Goal: Transaction & Acquisition: Purchase product/service

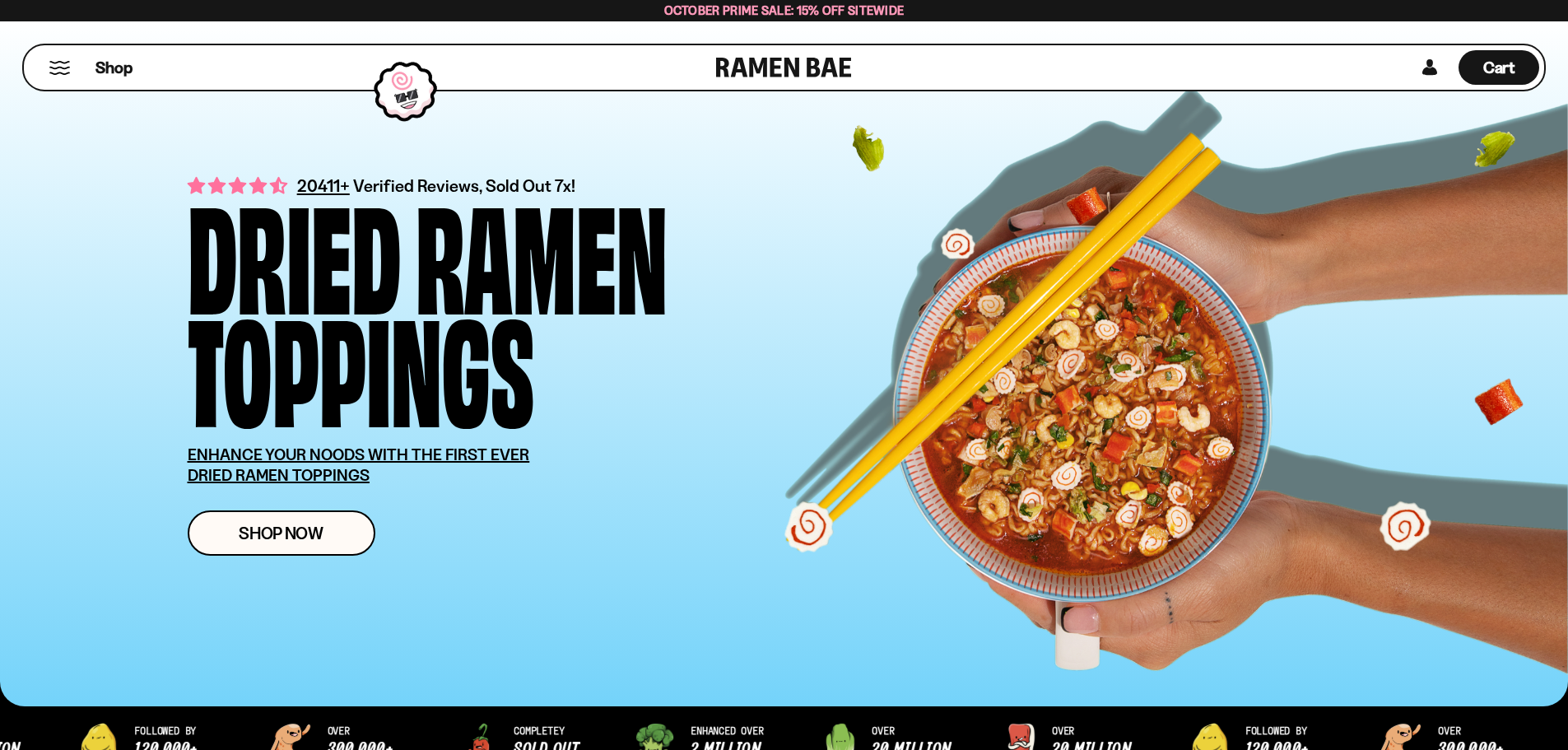
click at [53, 63] on button "Mobile Menu Trigger" at bounding box center [60, 68] width 22 height 14
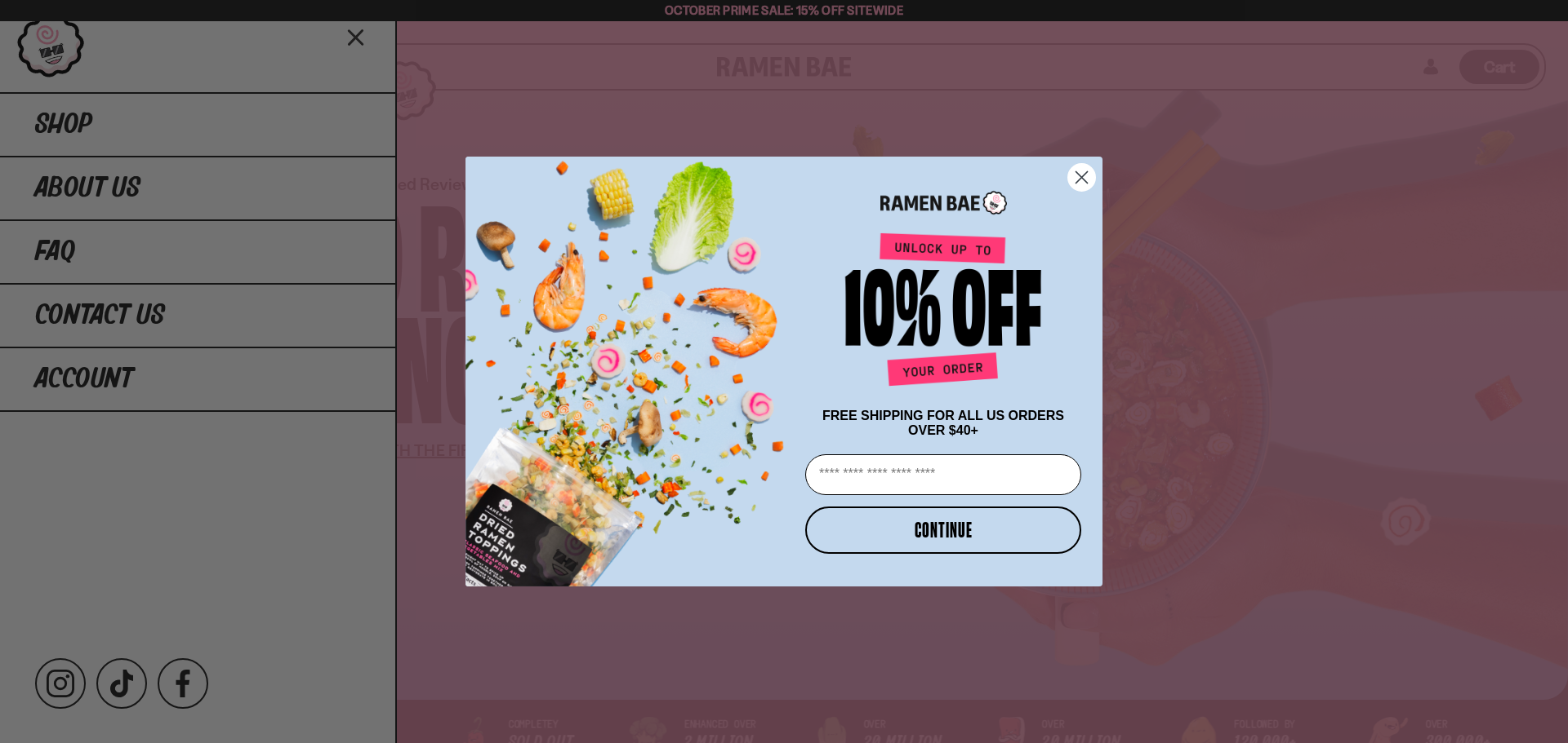
click at [1082, 180] on circle "Close dialog" at bounding box center [1081, 177] width 27 height 27
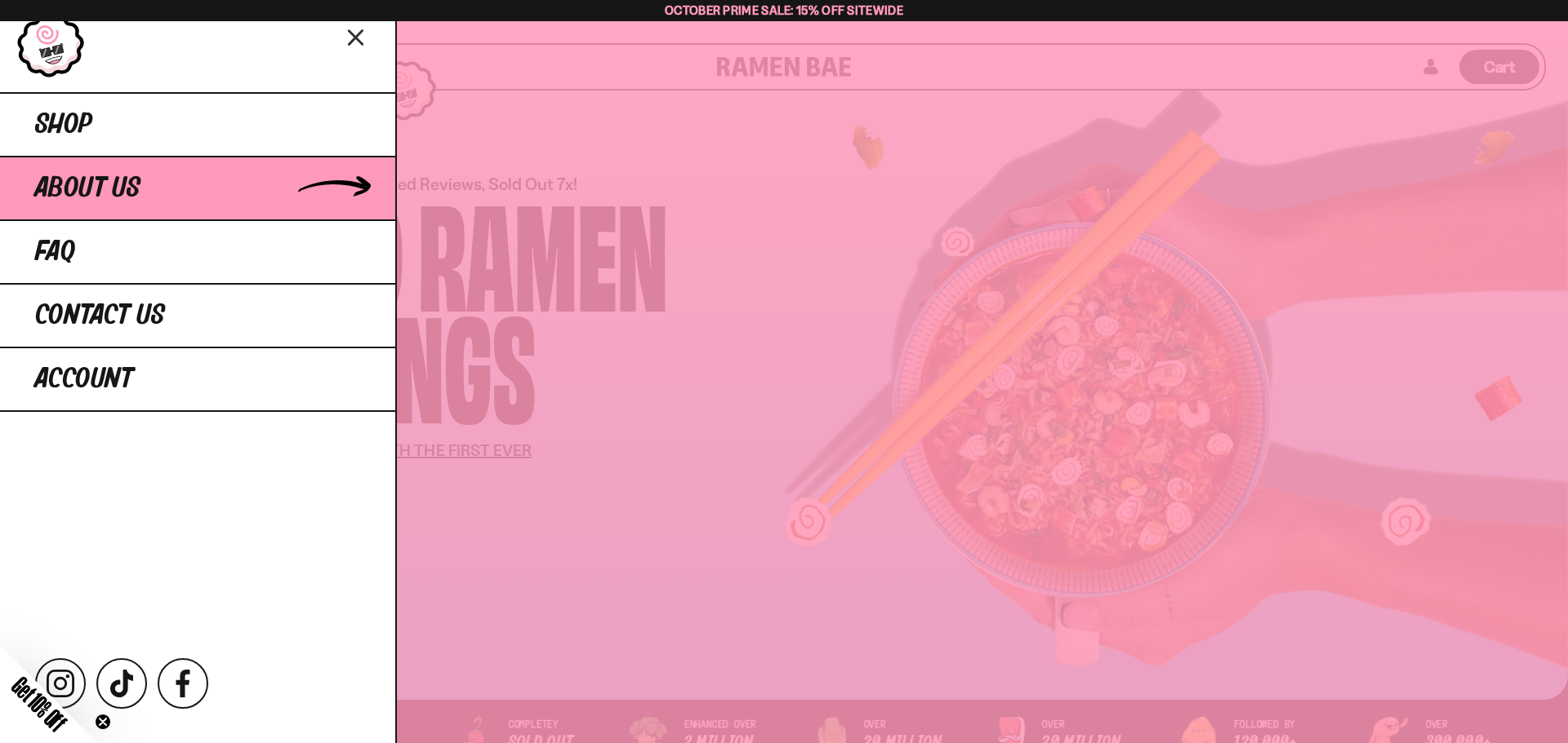
click at [129, 200] on span "About Us" at bounding box center [88, 189] width 106 height 30
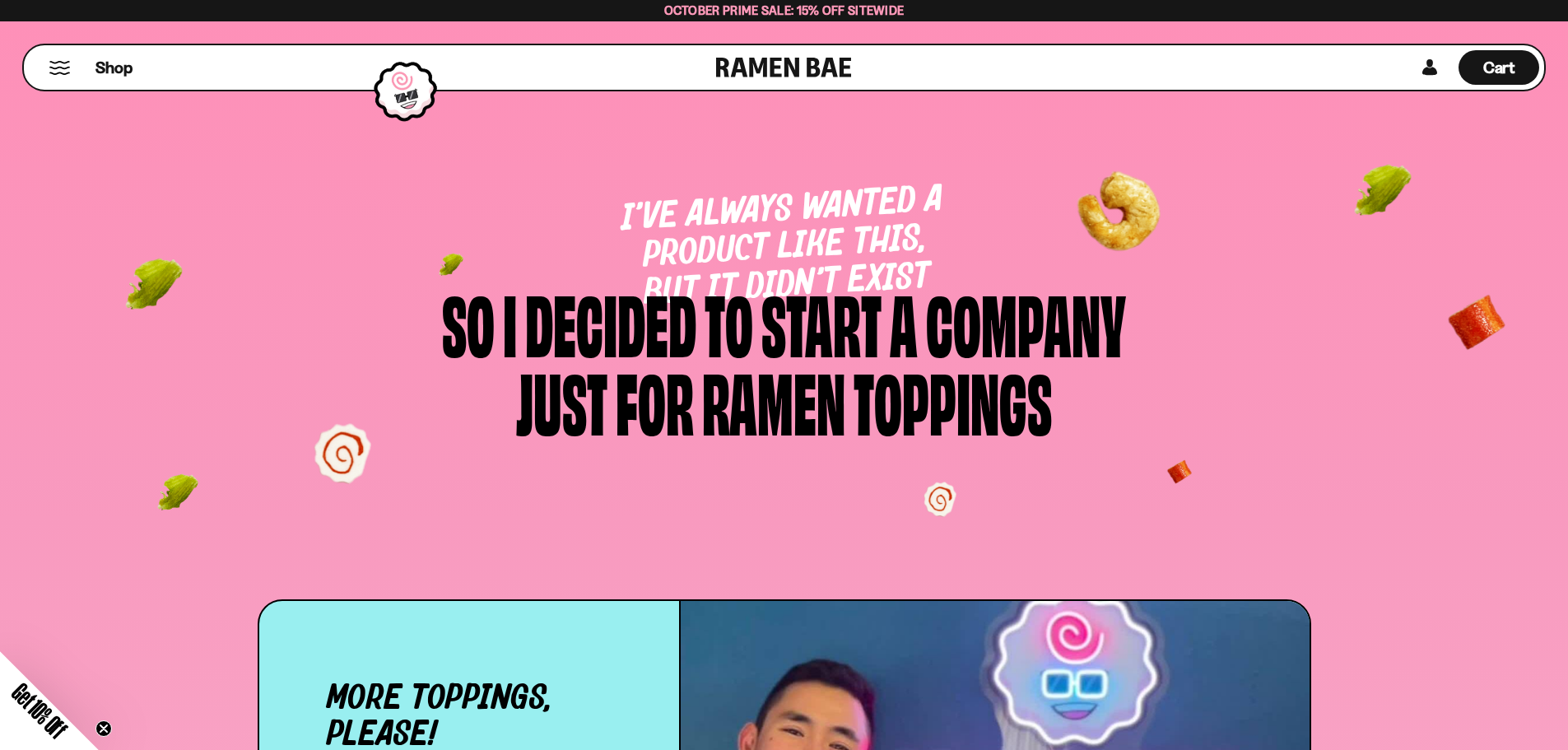
click at [58, 70] on button "Mobile Menu Trigger" at bounding box center [60, 68] width 22 height 14
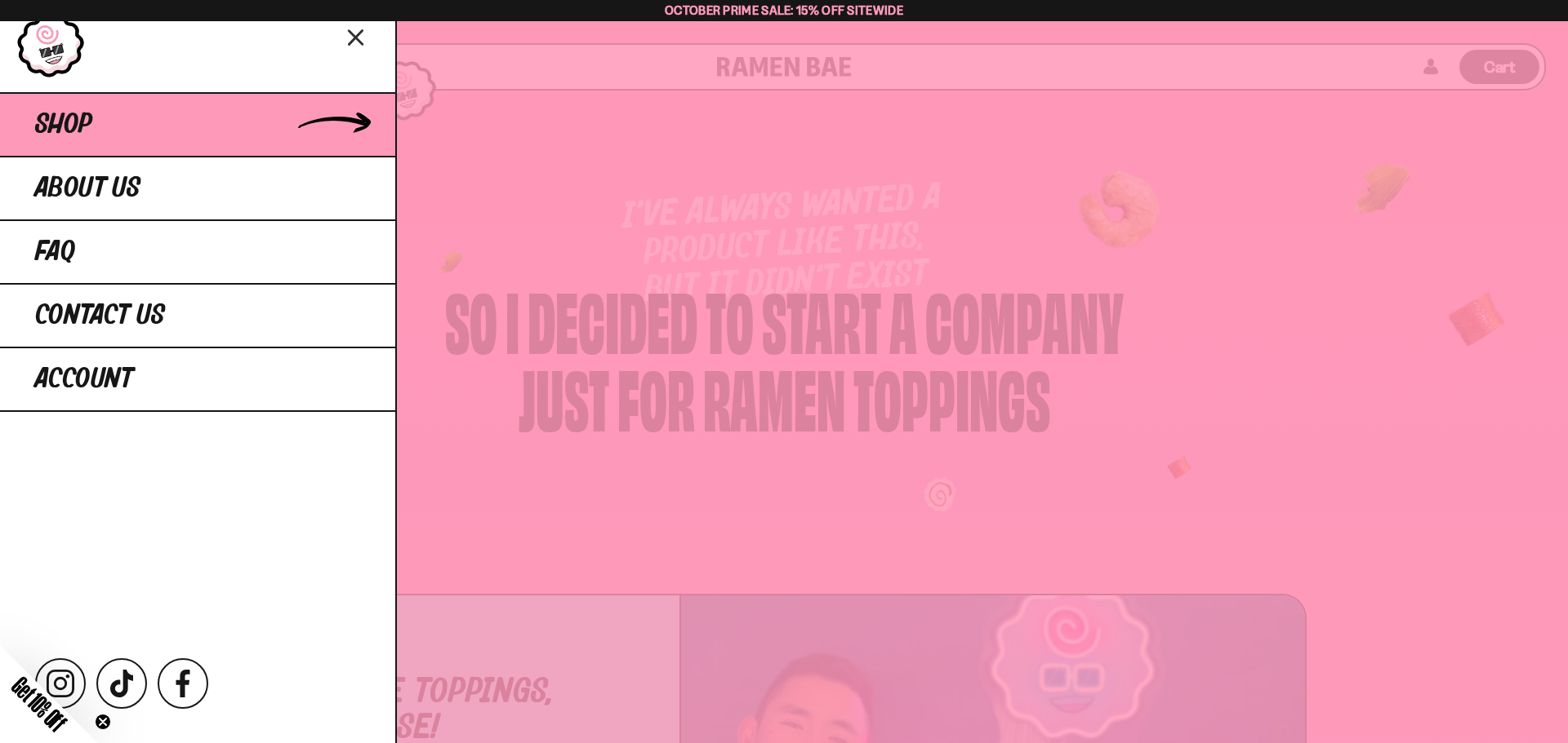
click at [90, 128] on span "Shop" at bounding box center [64, 125] width 57 height 30
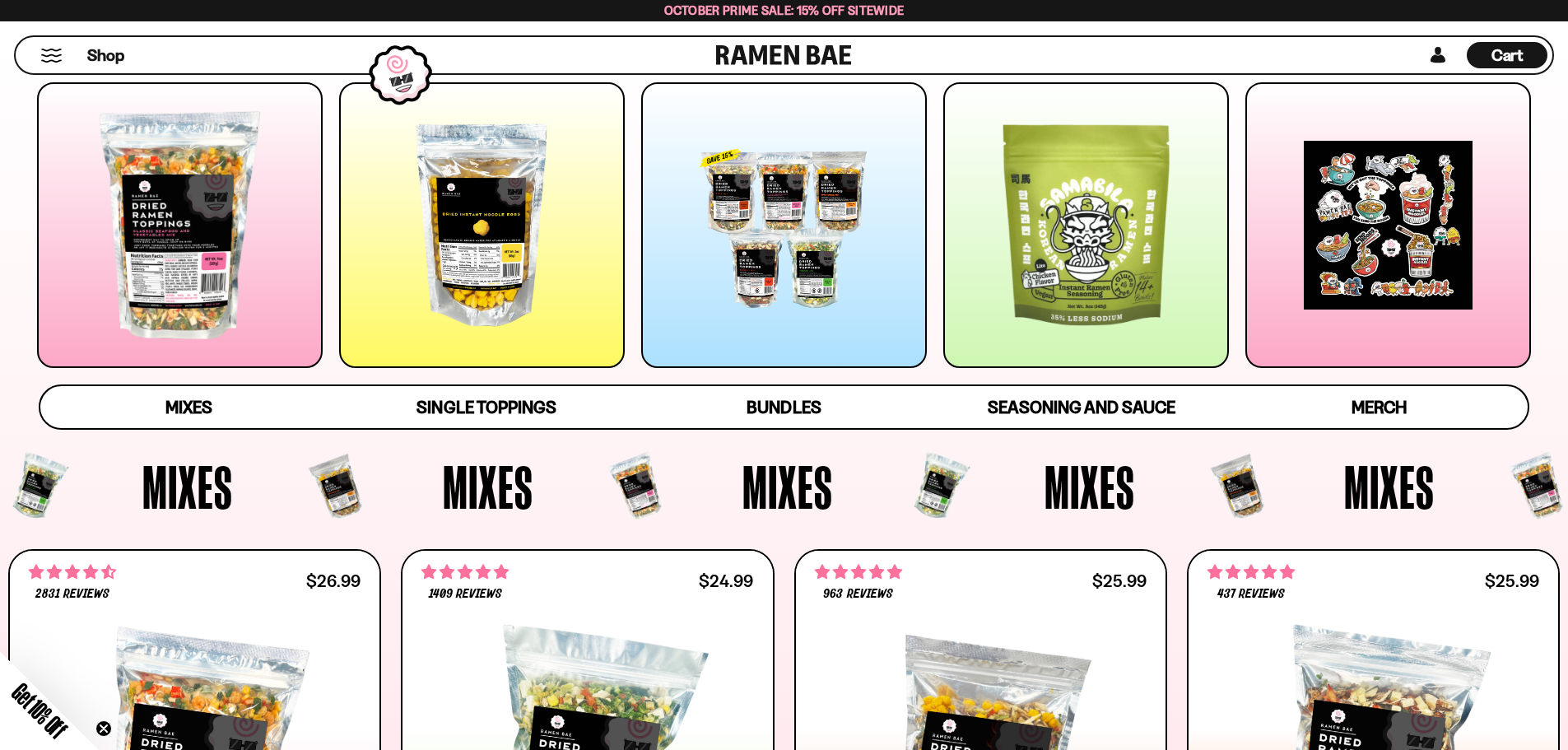
scroll to position [247, 0]
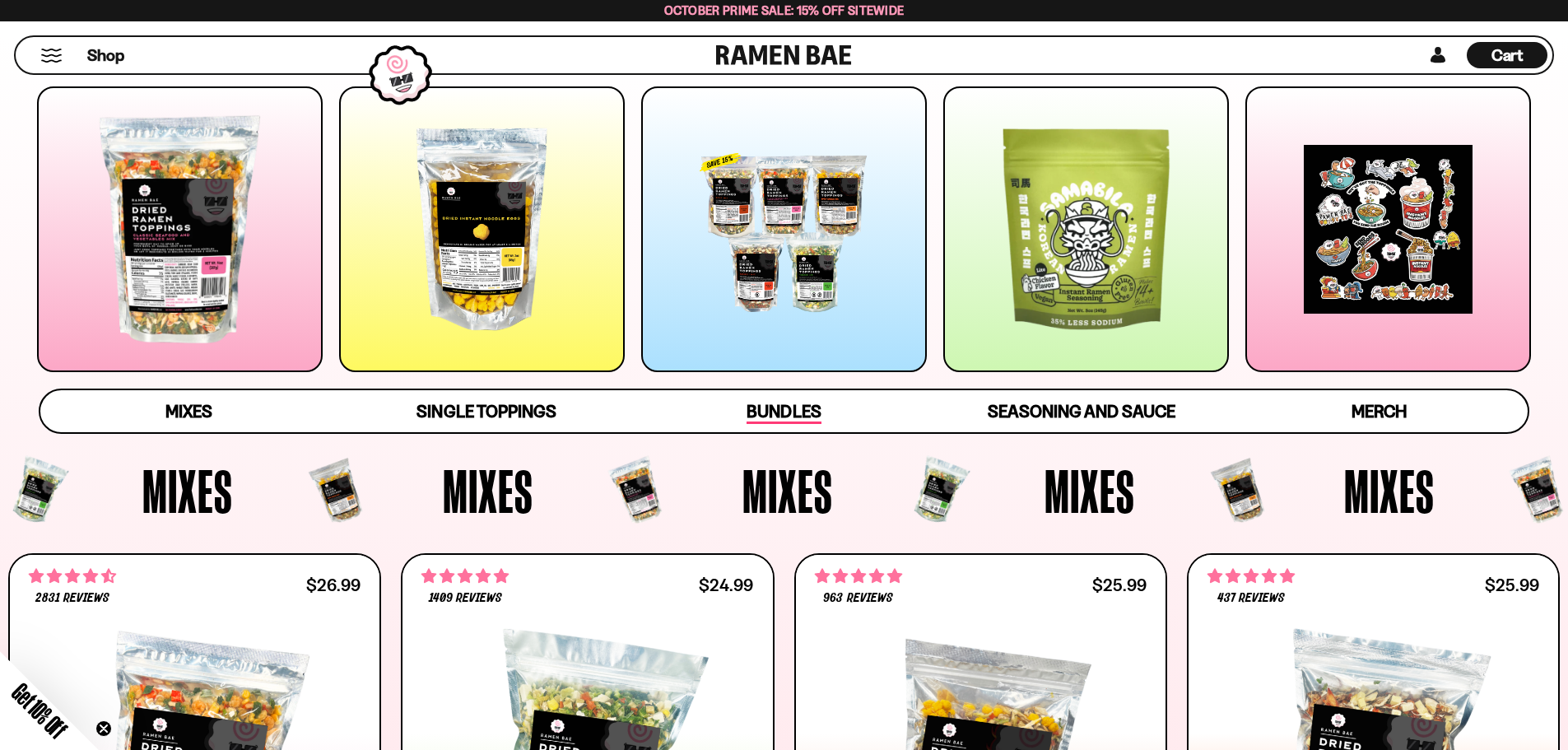
click at [782, 416] on span "Bundles" at bounding box center [784, 412] width 74 height 23
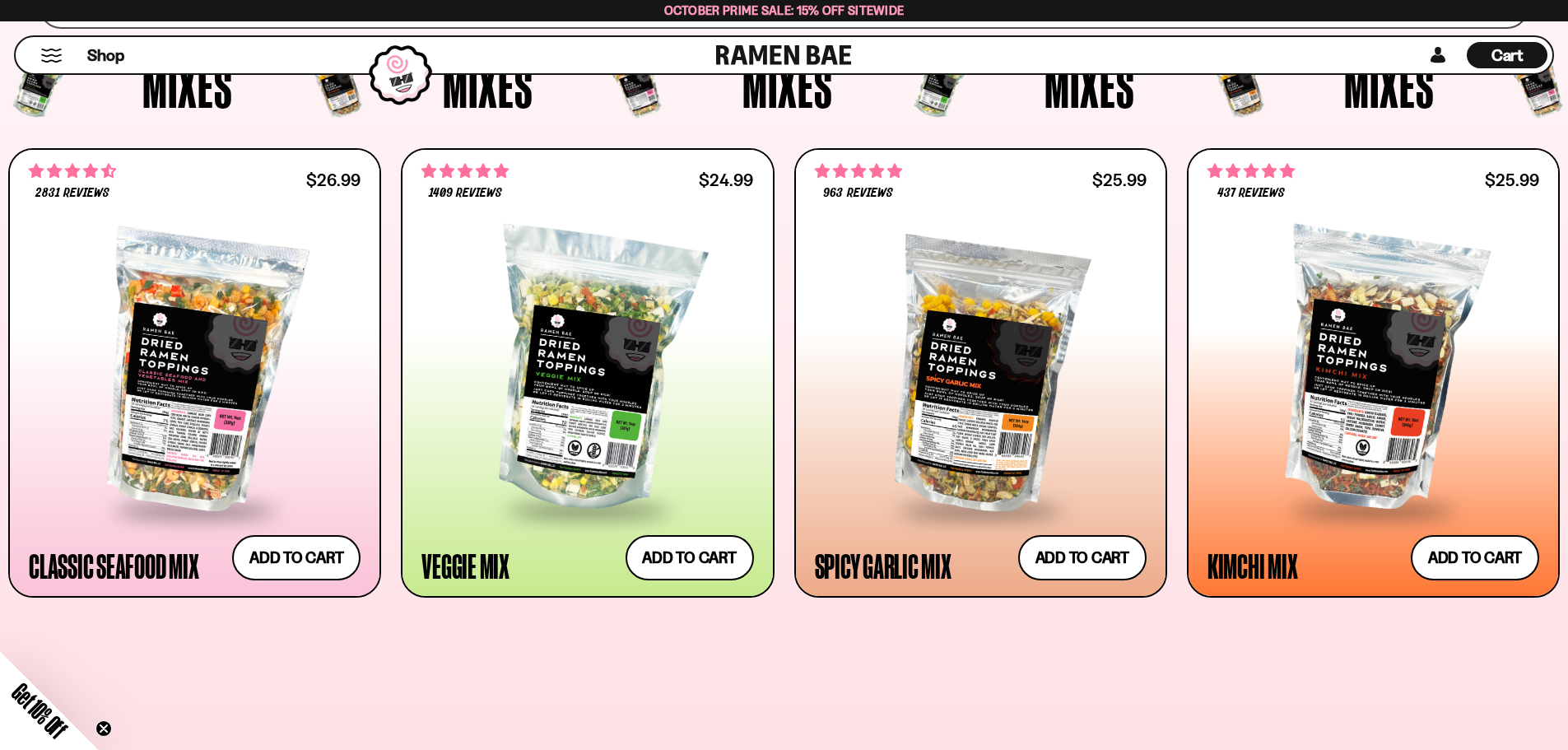
scroll to position [676, 0]
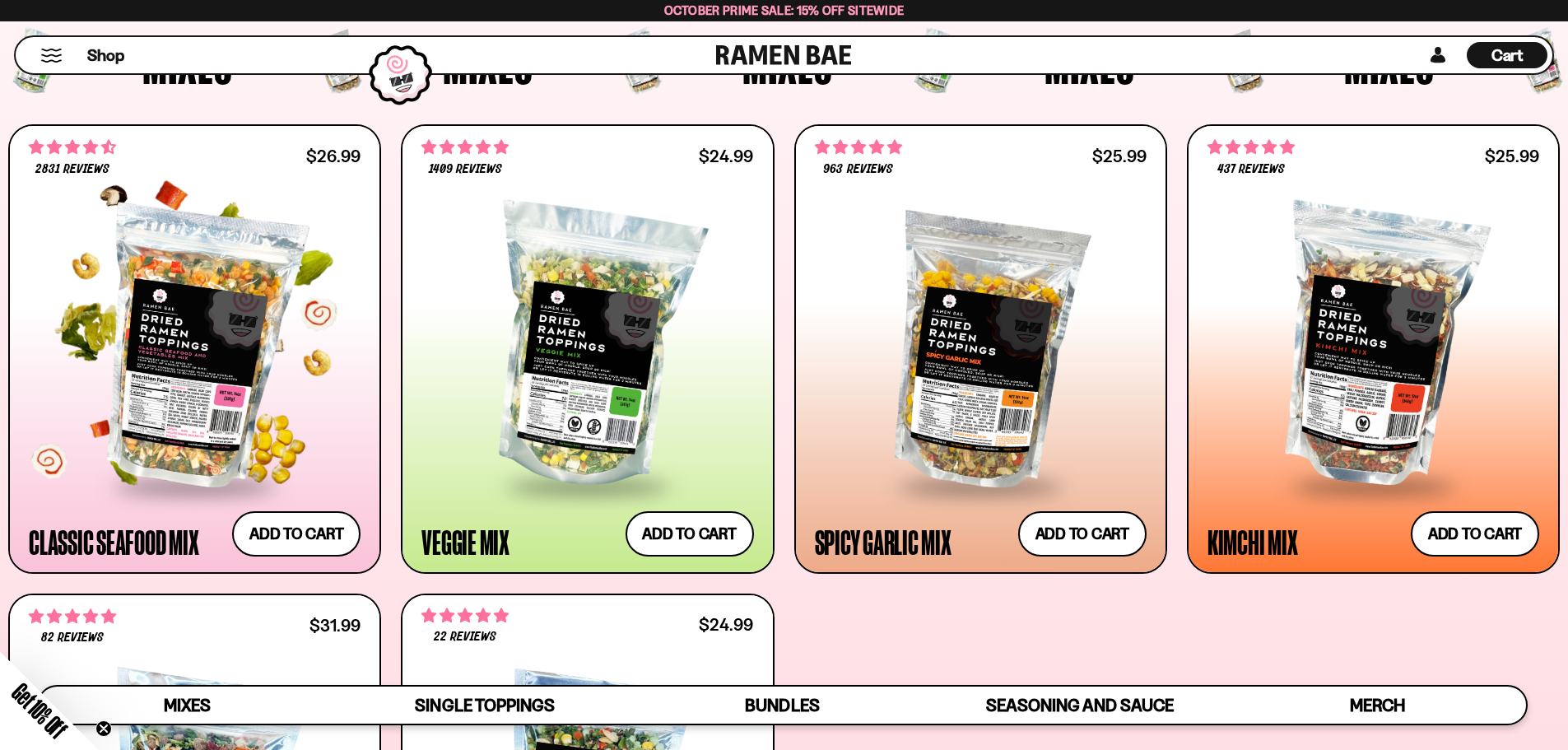
click at [172, 331] on div at bounding box center [194, 348] width 332 height 275
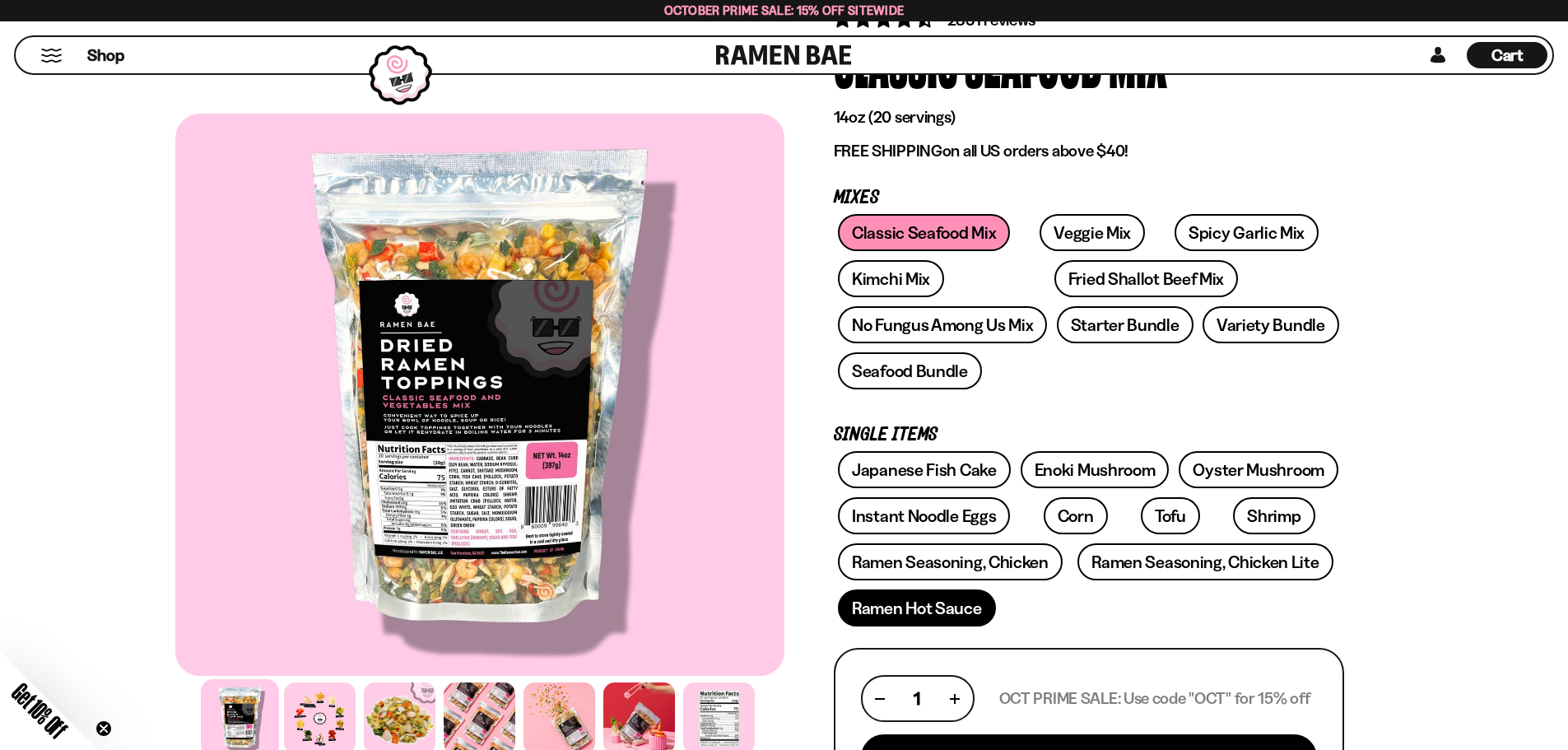
scroll to position [165, 0]
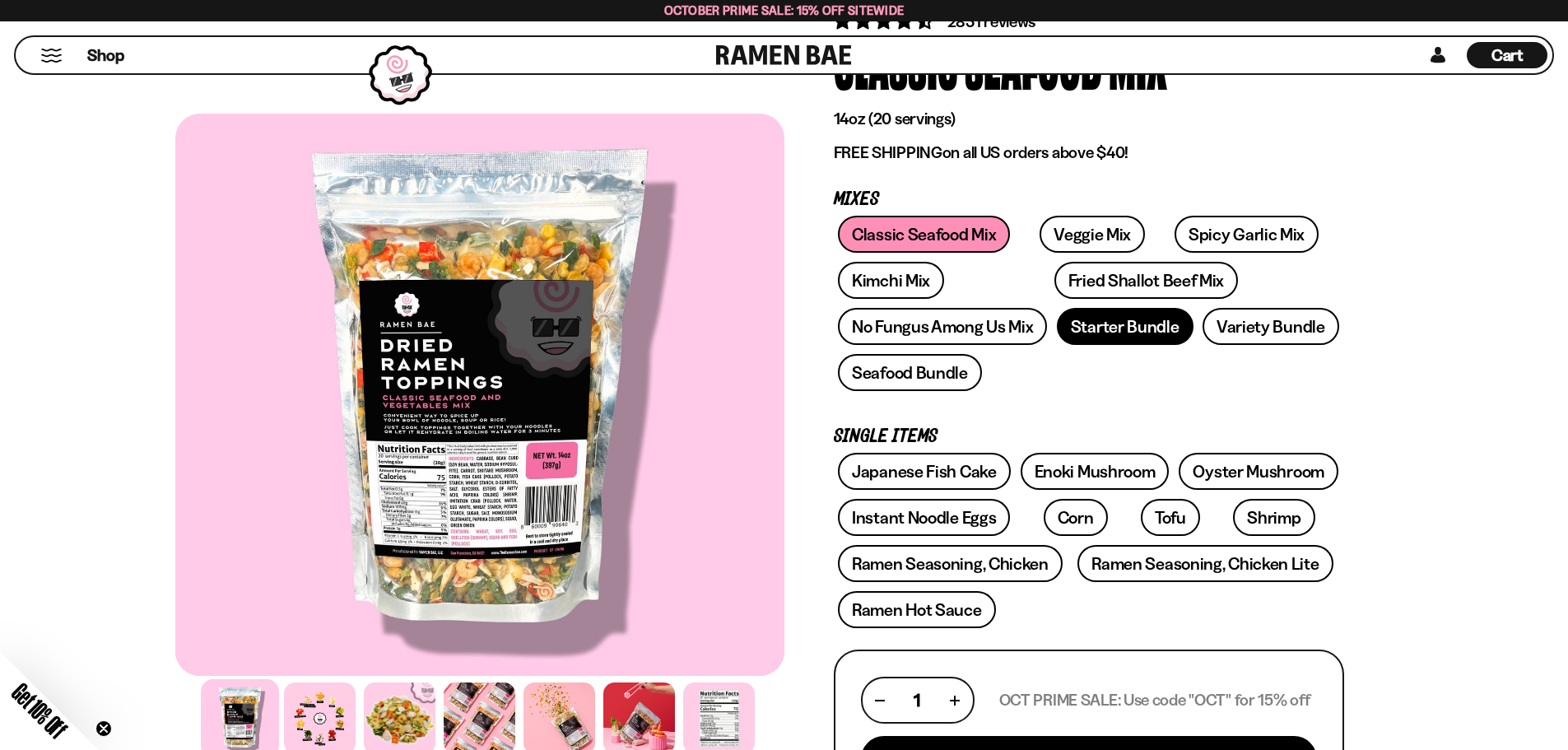
click at [1120, 330] on link "Starter Bundle" at bounding box center [1125, 326] width 137 height 37
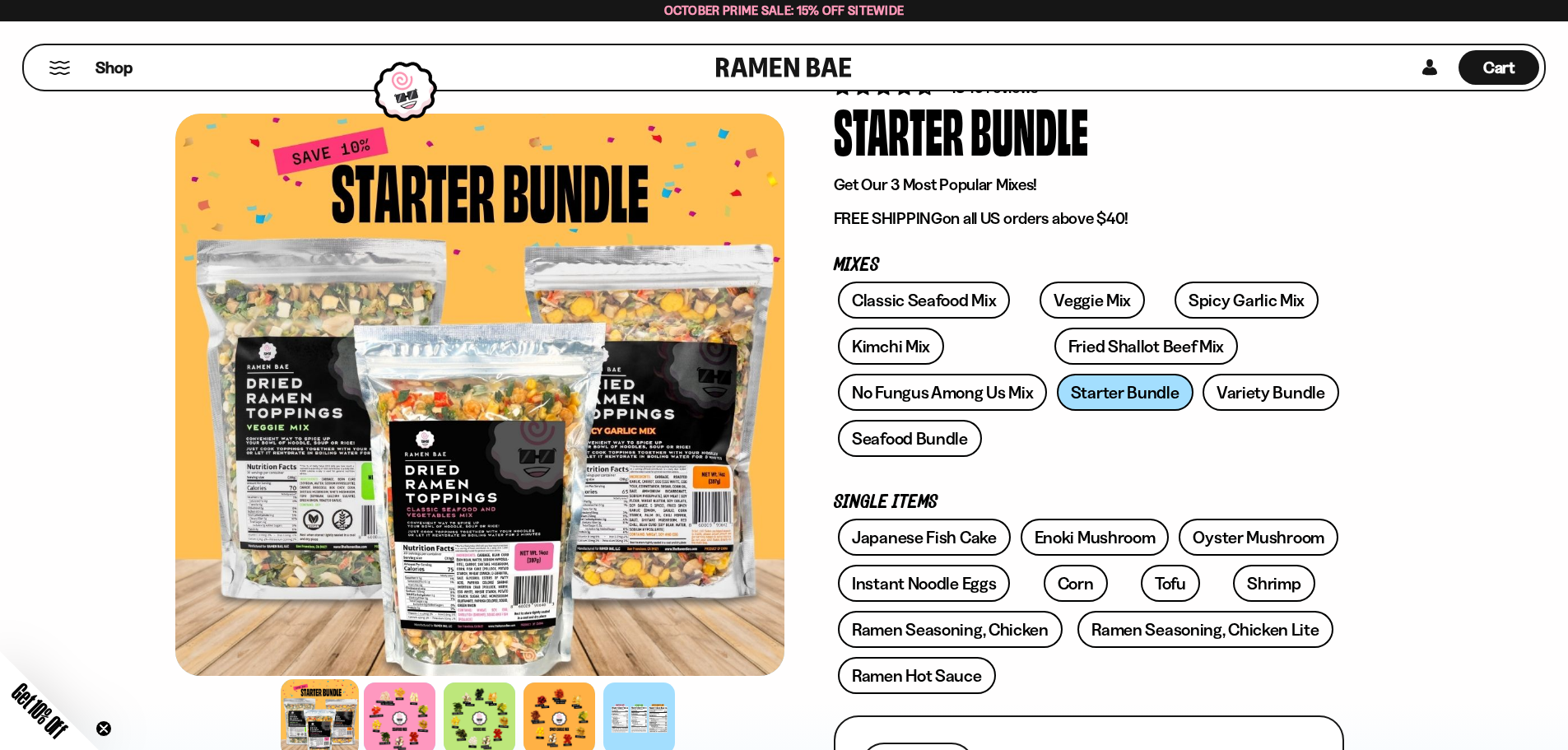
scroll to position [83, 0]
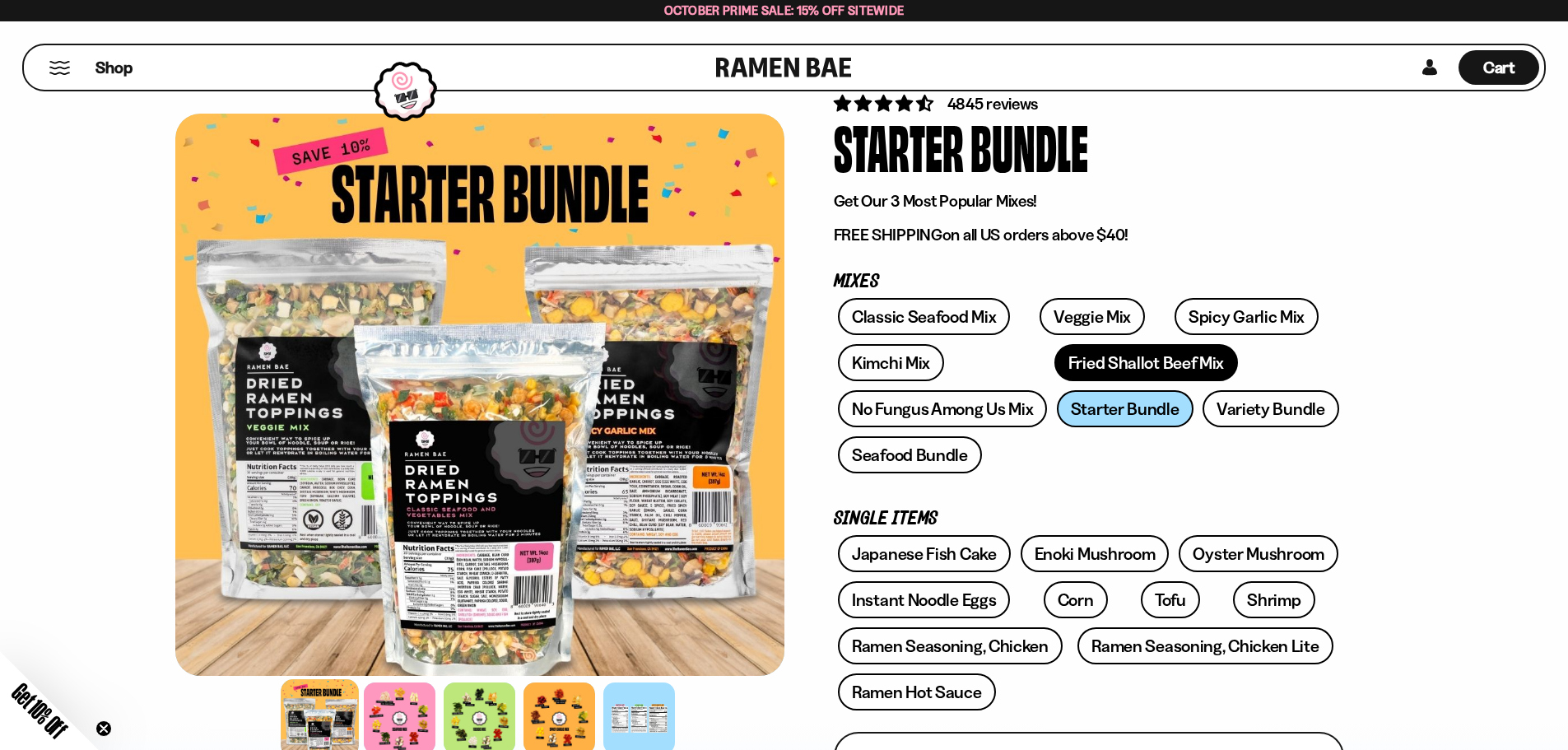
click at [1056, 361] on link "Fried Shallot Beef Mix" at bounding box center [1146, 362] width 183 height 37
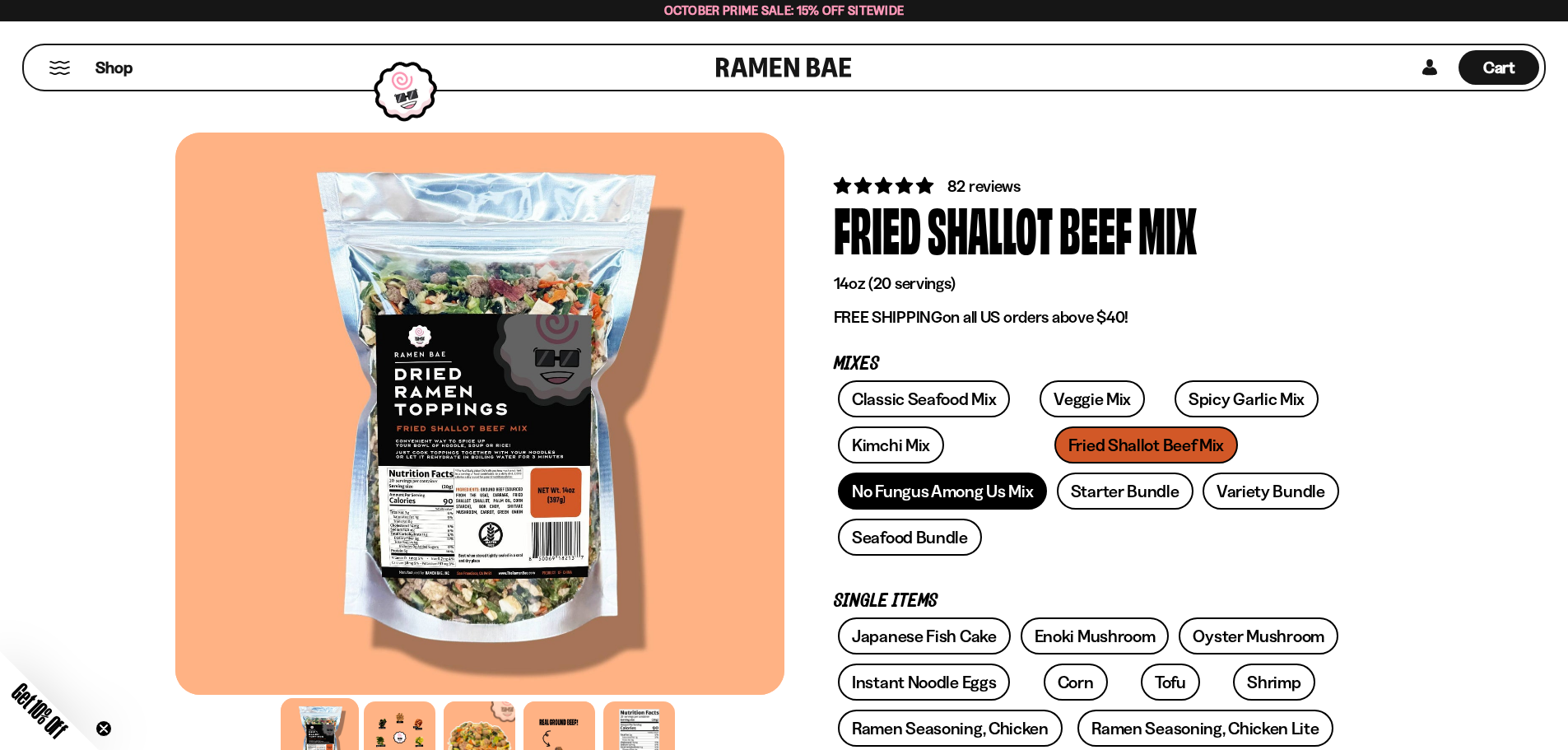
click at [1006, 494] on link "No Fungus Among Us Mix" at bounding box center [943, 491] width 209 height 37
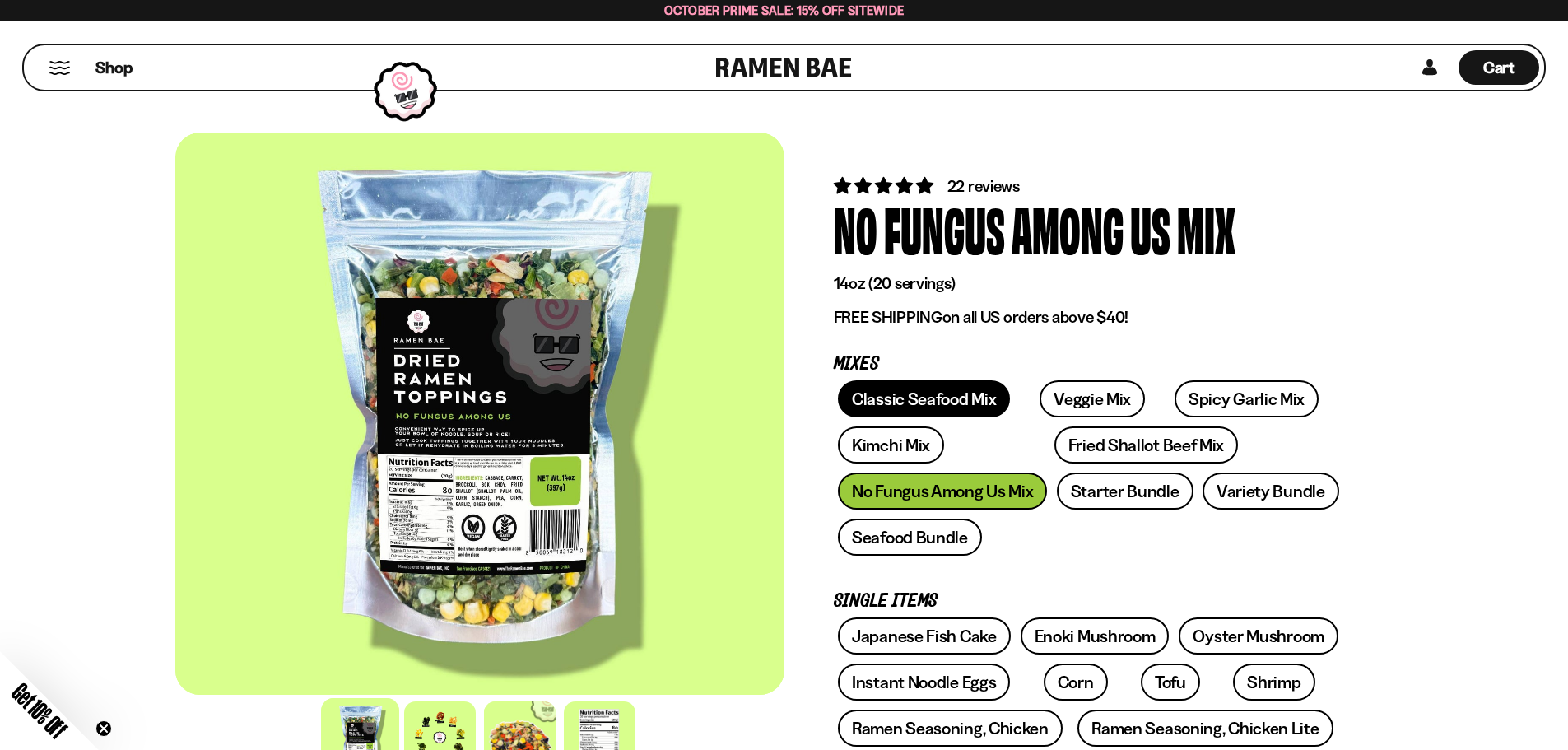
click at [967, 410] on link "Classic Seafood Mix" at bounding box center [924, 399] width 172 height 37
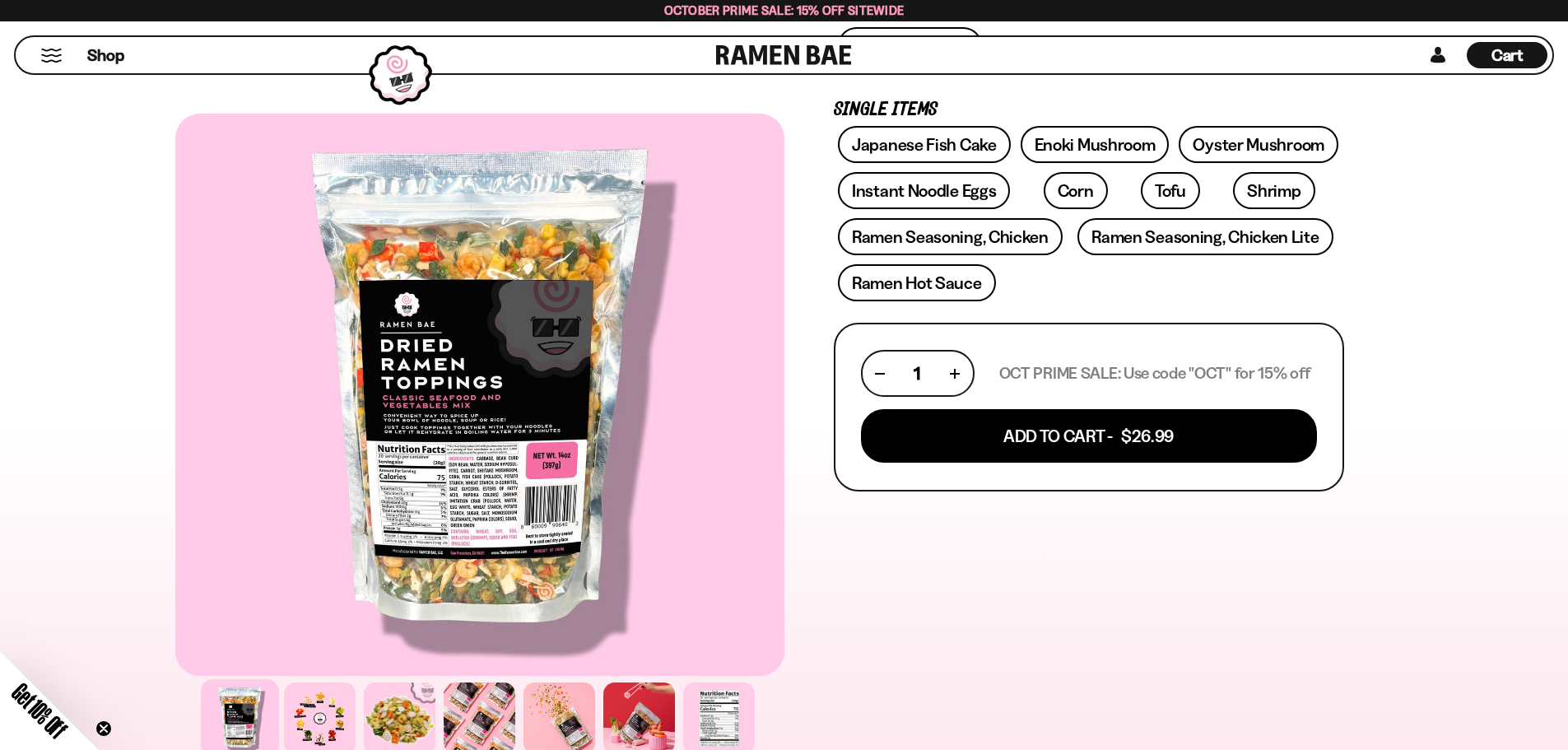
scroll to position [576, 0]
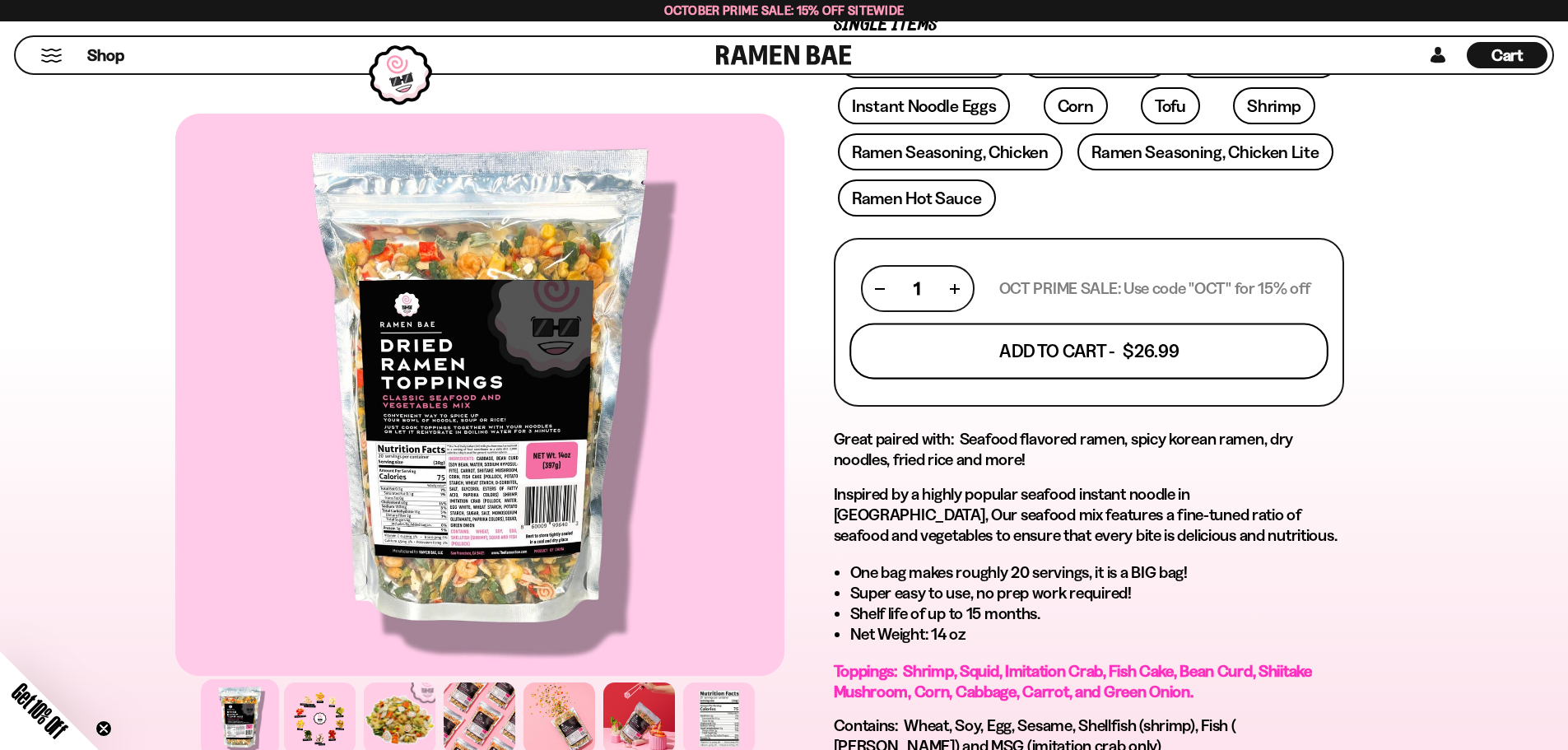
click at [1015, 348] on button "Add To Cart - $26.99" at bounding box center [1089, 352] width 479 height 56
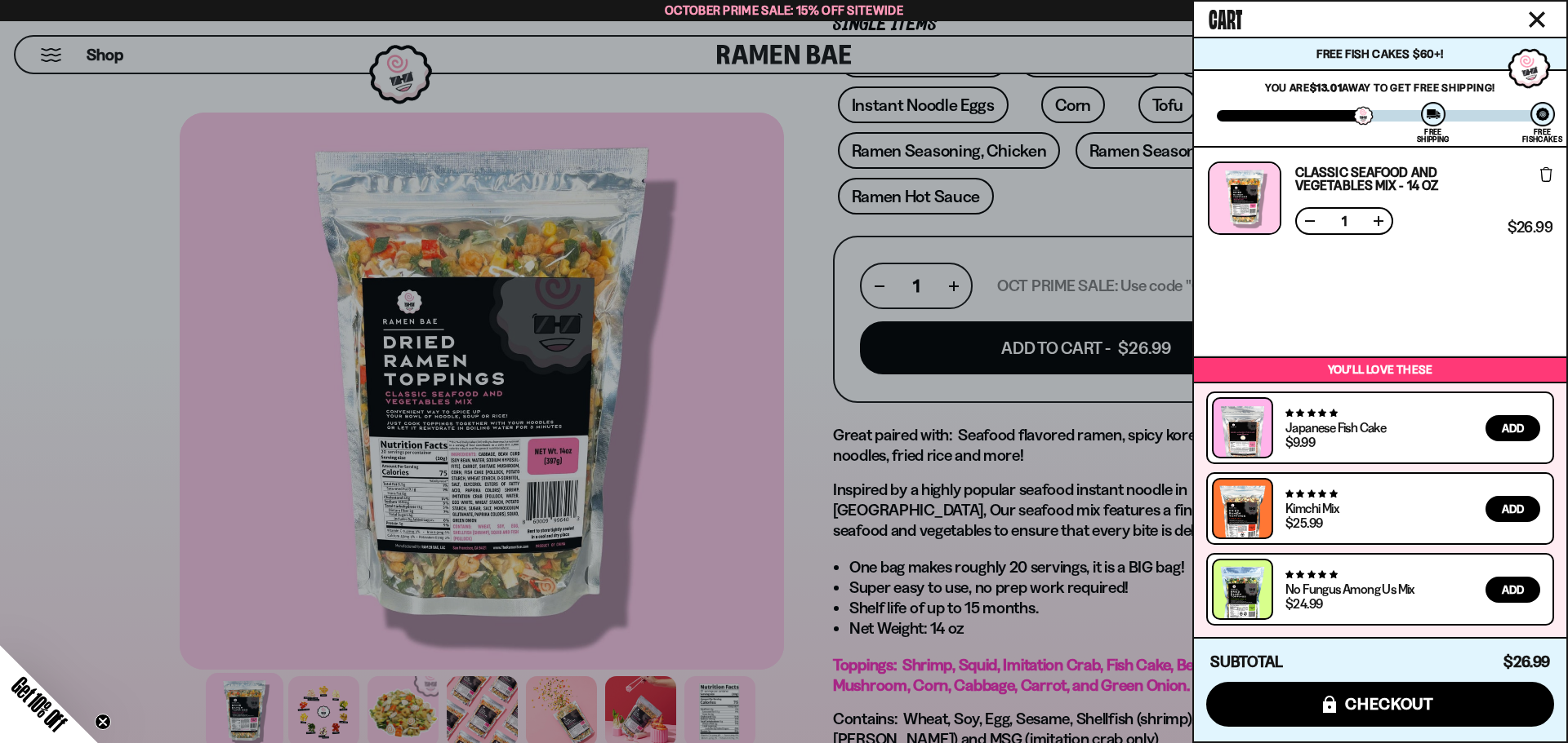
click at [1538, 9] on button "Close cart" at bounding box center [1536, 19] width 25 height 25
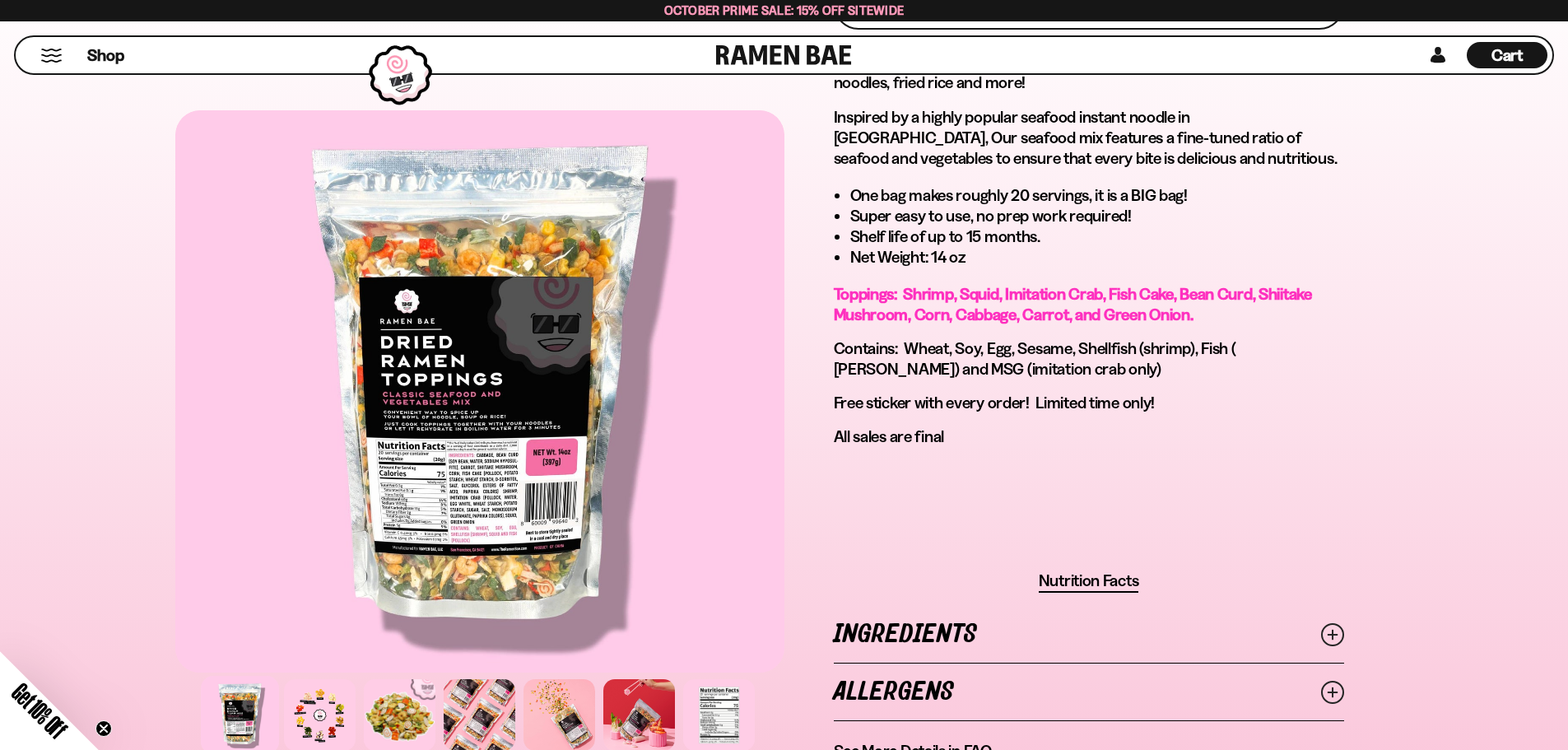
scroll to position [1153, 0]
